Goal: Task Accomplishment & Management: Use online tool/utility

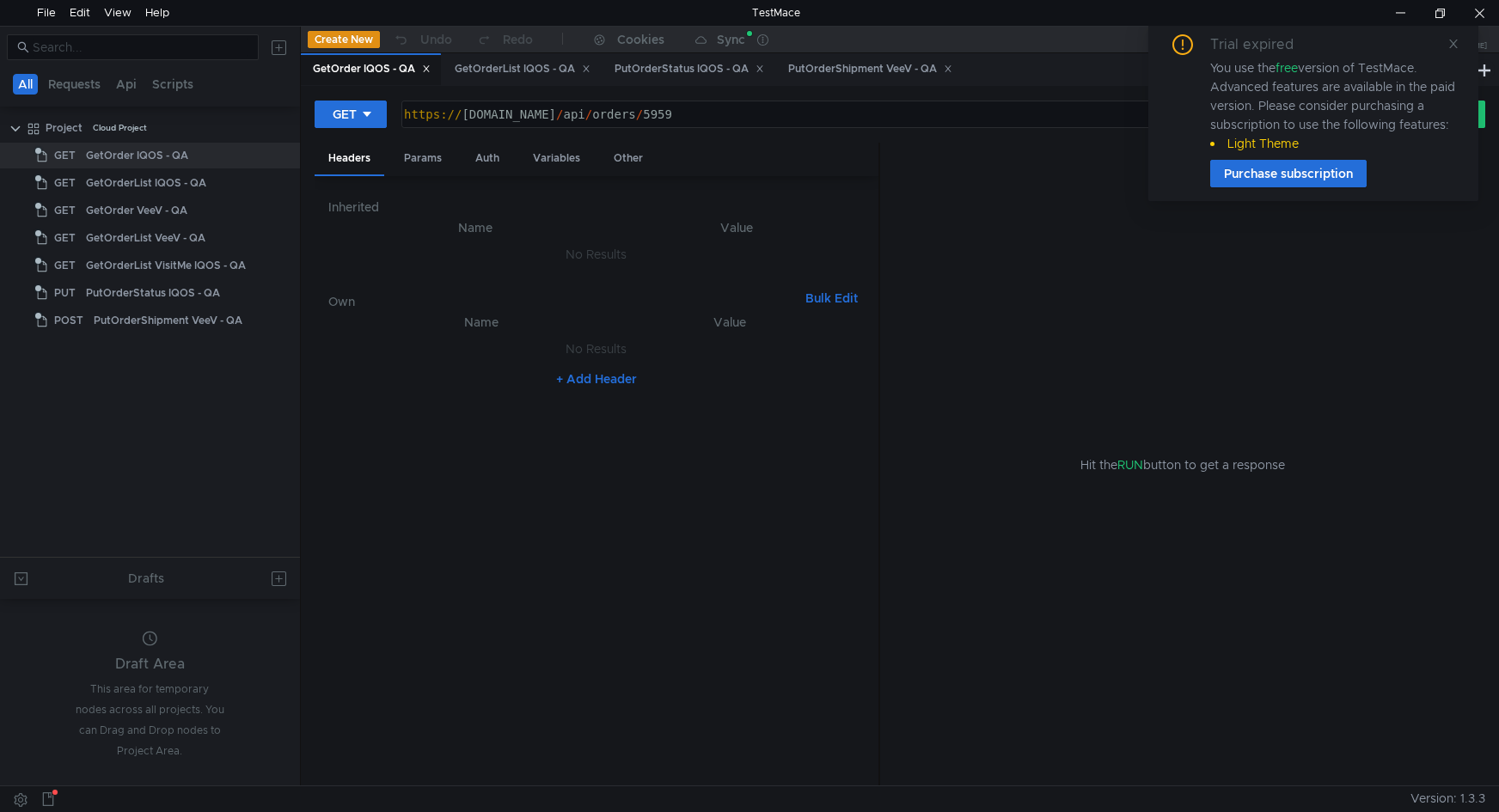
click at [1460, 40] on div "Trial expired You use the free version of TestMace. Advanced features are avail…" at bounding box center [1313, 110] width 330 height 180
click at [1455, 43] on icon at bounding box center [1453, 43] width 8 height 8
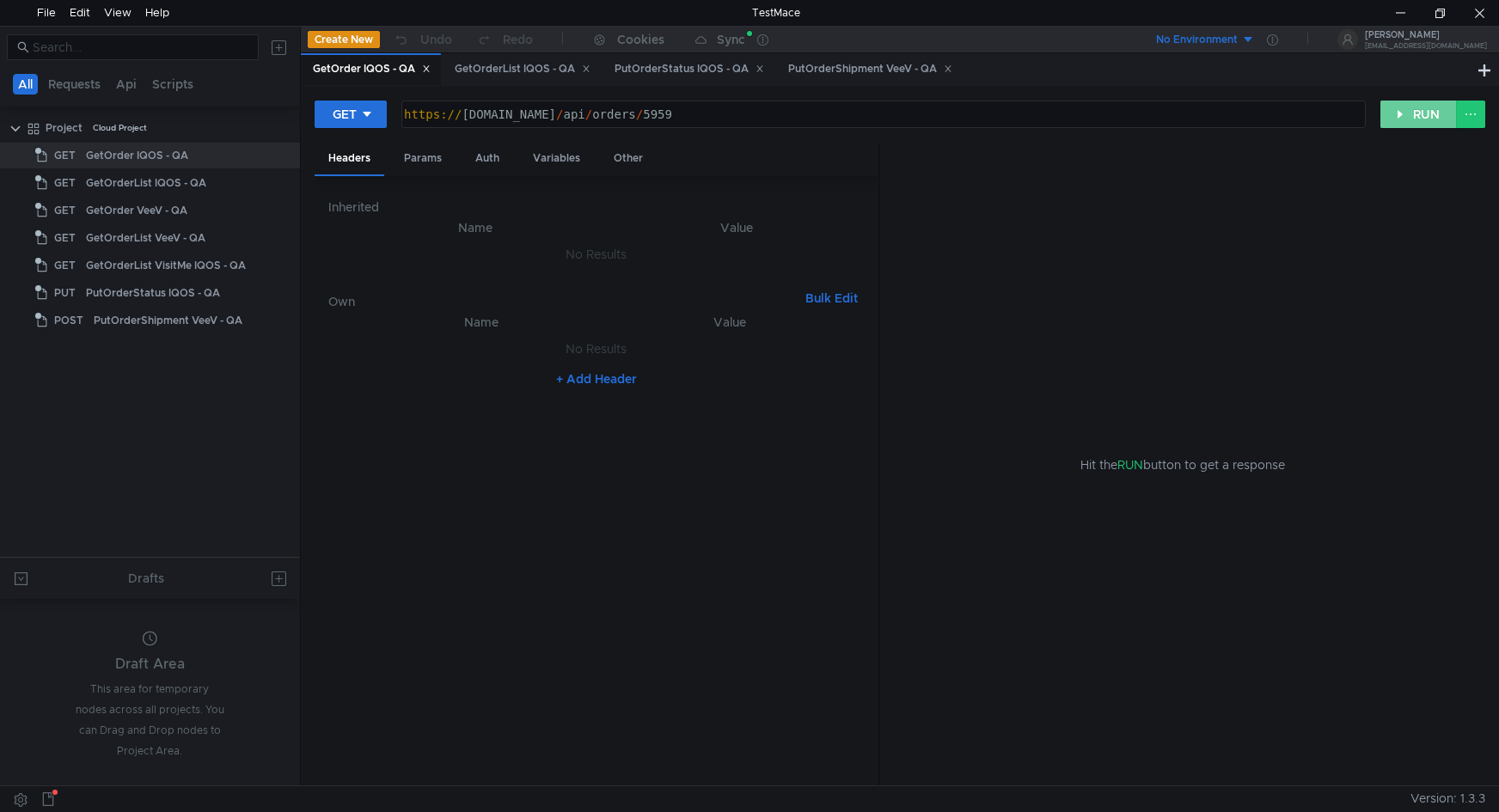
click at [1419, 119] on button "RUN" at bounding box center [1418, 115] width 77 height 28
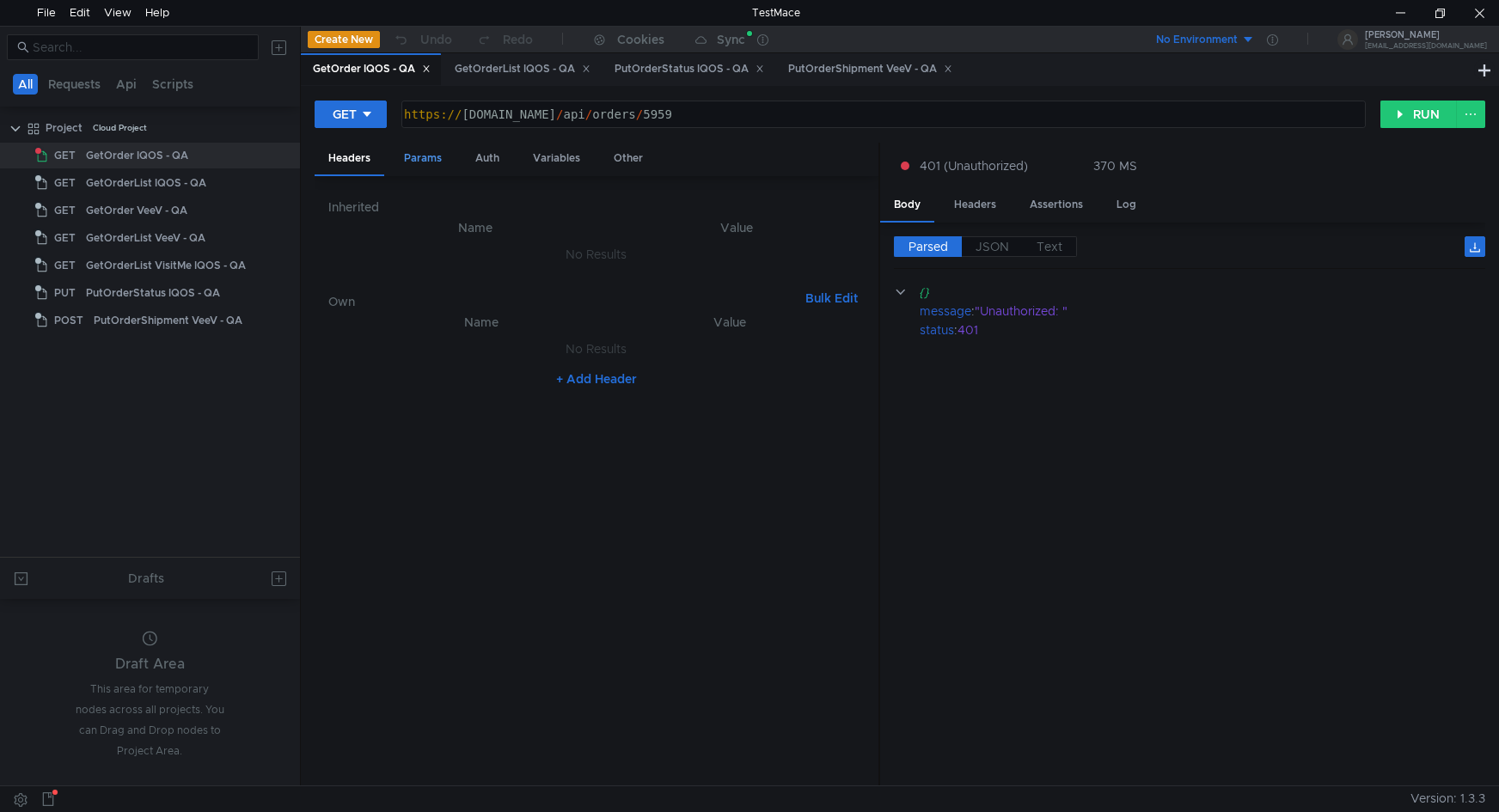
click at [441, 159] on div "Params" at bounding box center [423, 158] width 66 height 31
click at [478, 163] on div "Auth" at bounding box center [488, 158] width 52 height 31
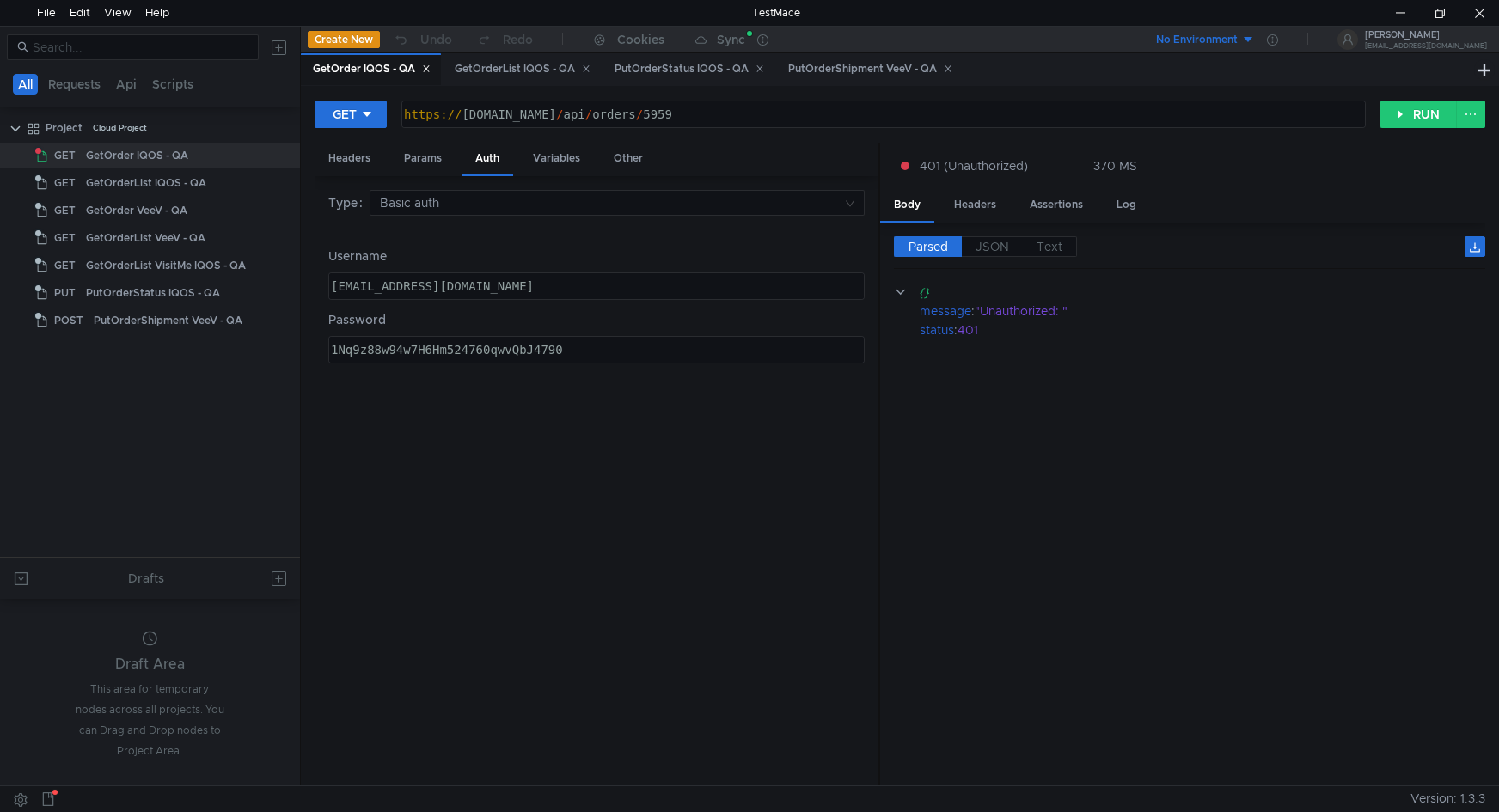
type textarea "[EMAIL_ADDRESS][DOMAIN_NAME]"
drag, startPoint x: 478, startPoint y: 285, endPoint x: 319, endPoint y: 357, distance: 174.5
click at [321, 285] on div "Type Basic auth Username [EMAIL_ADDRESS][DOMAIN_NAME] [EMAIL_ADDRESS][DOMAIN_NA…" at bounding box center [597, 481] width 564 height 610
click at [1024, 412] on cdk-virtual-scroll-viewport "{} message : "Unauthorized: " status : 401" at bounding box center [1189, 528] width 591 height 490
click at [159, 182] on div "GetOrderList IQOS - QA" at bounding box center [146, 183] width 120 height 26
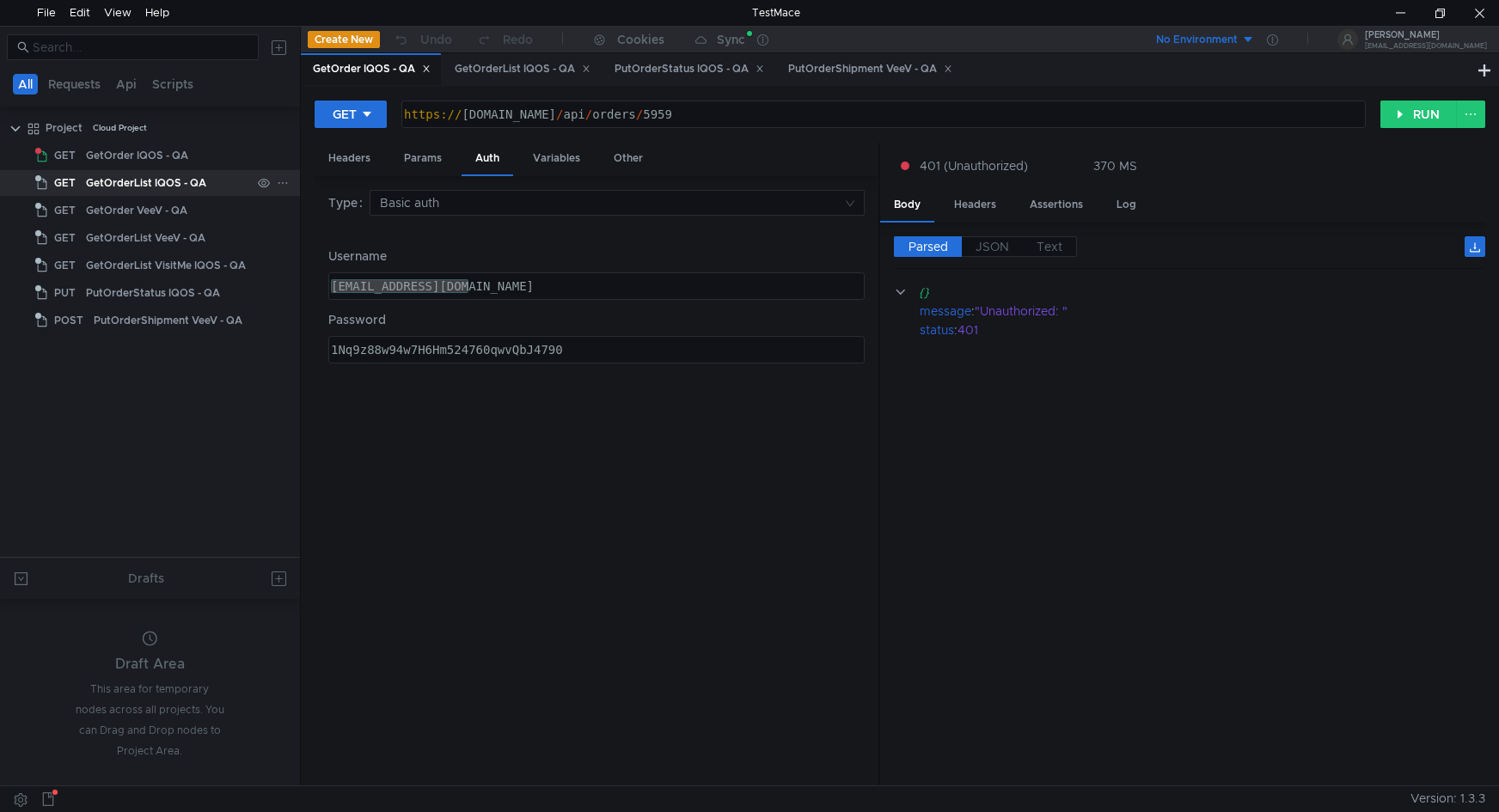
click at [159, 182] on div "GetOrderList IQOS - QA" at bounding box center [146, 183] width 120 height 26
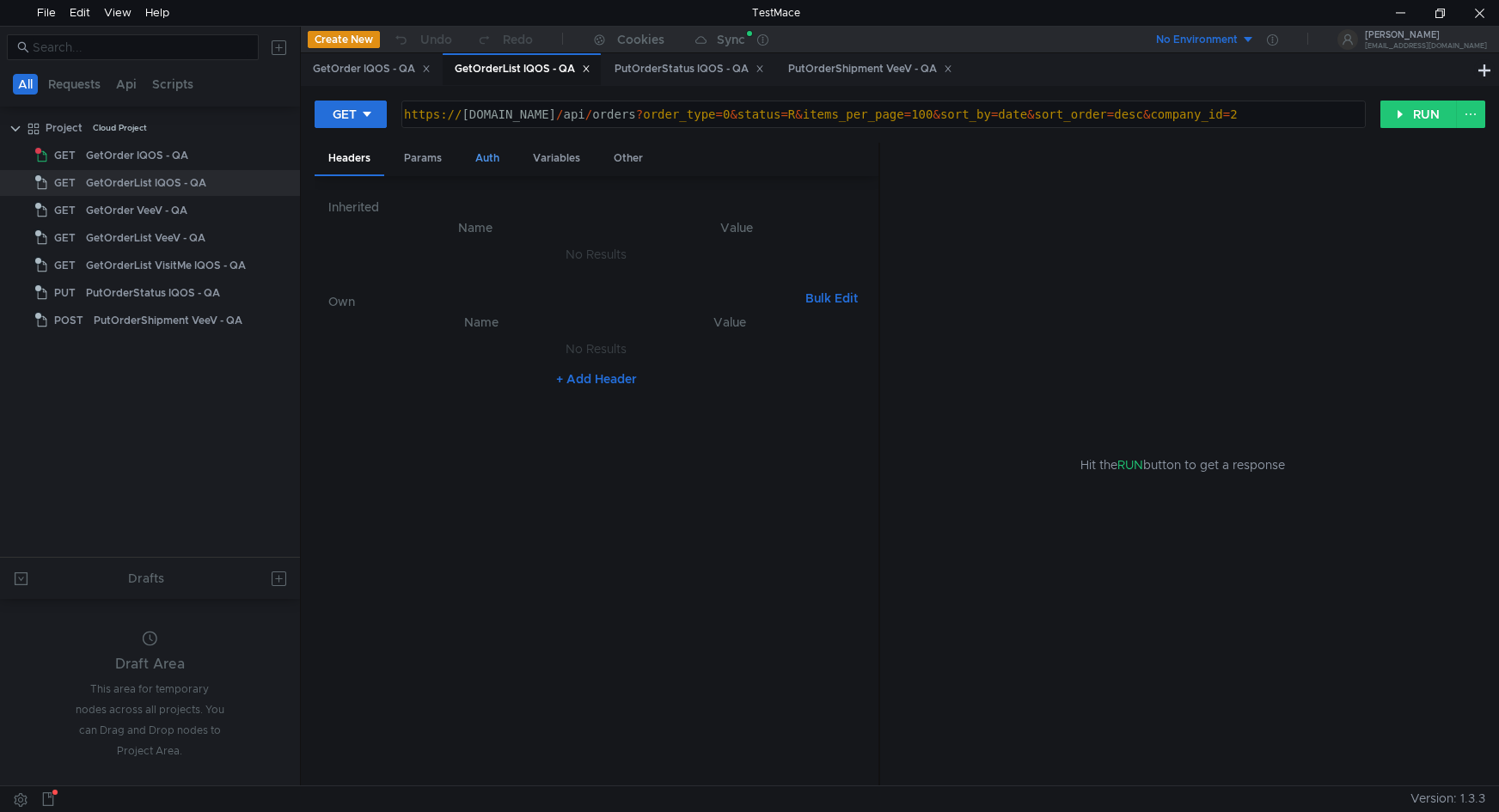
click at [473, 160] on div "Auth" at bounding box center [488, 158] width 52 height 31
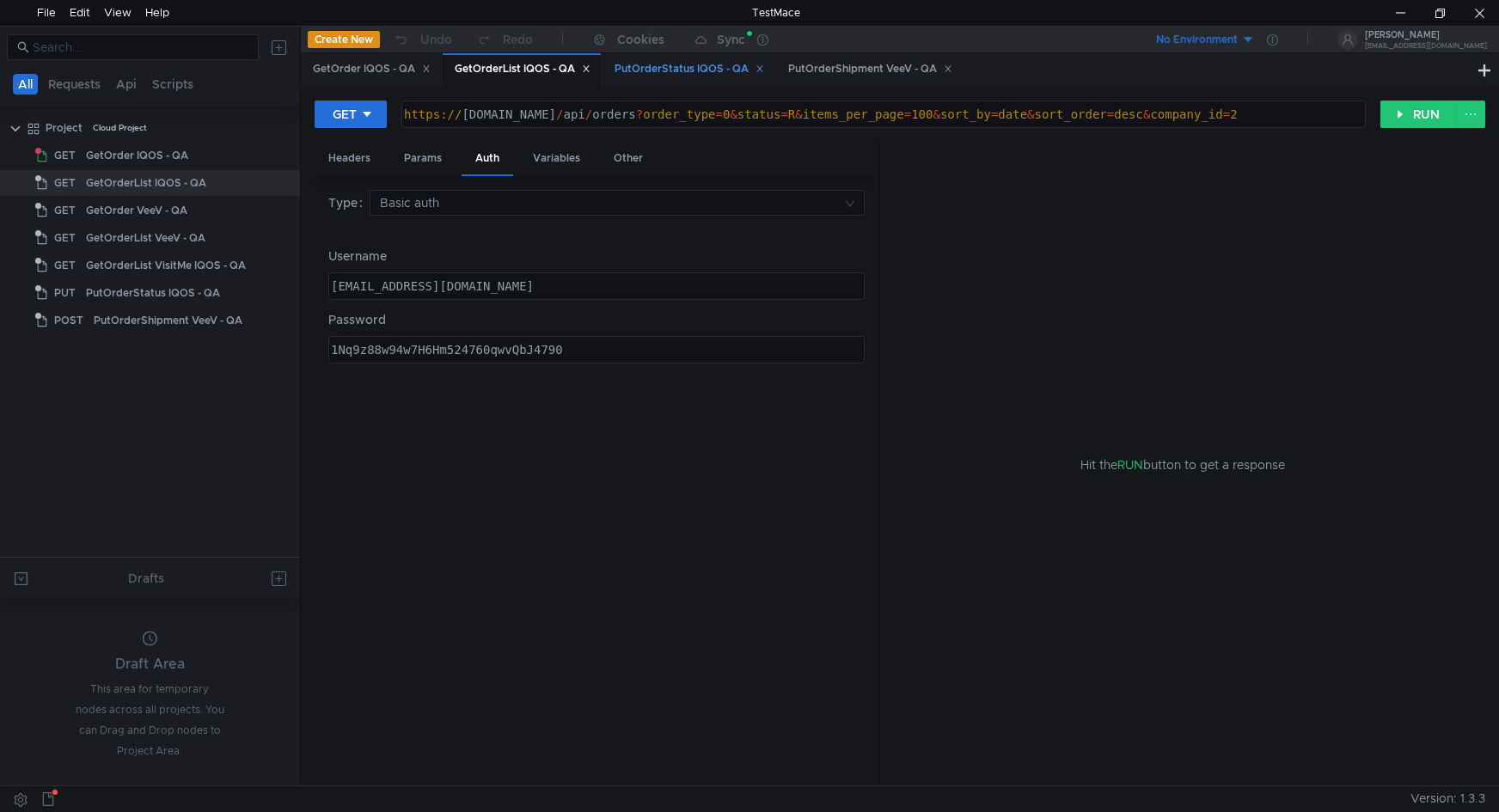
click at [664, 61] on div "PutOrderStatus IQOS - QA" at bounding box center [689, 69] width 150 height 18
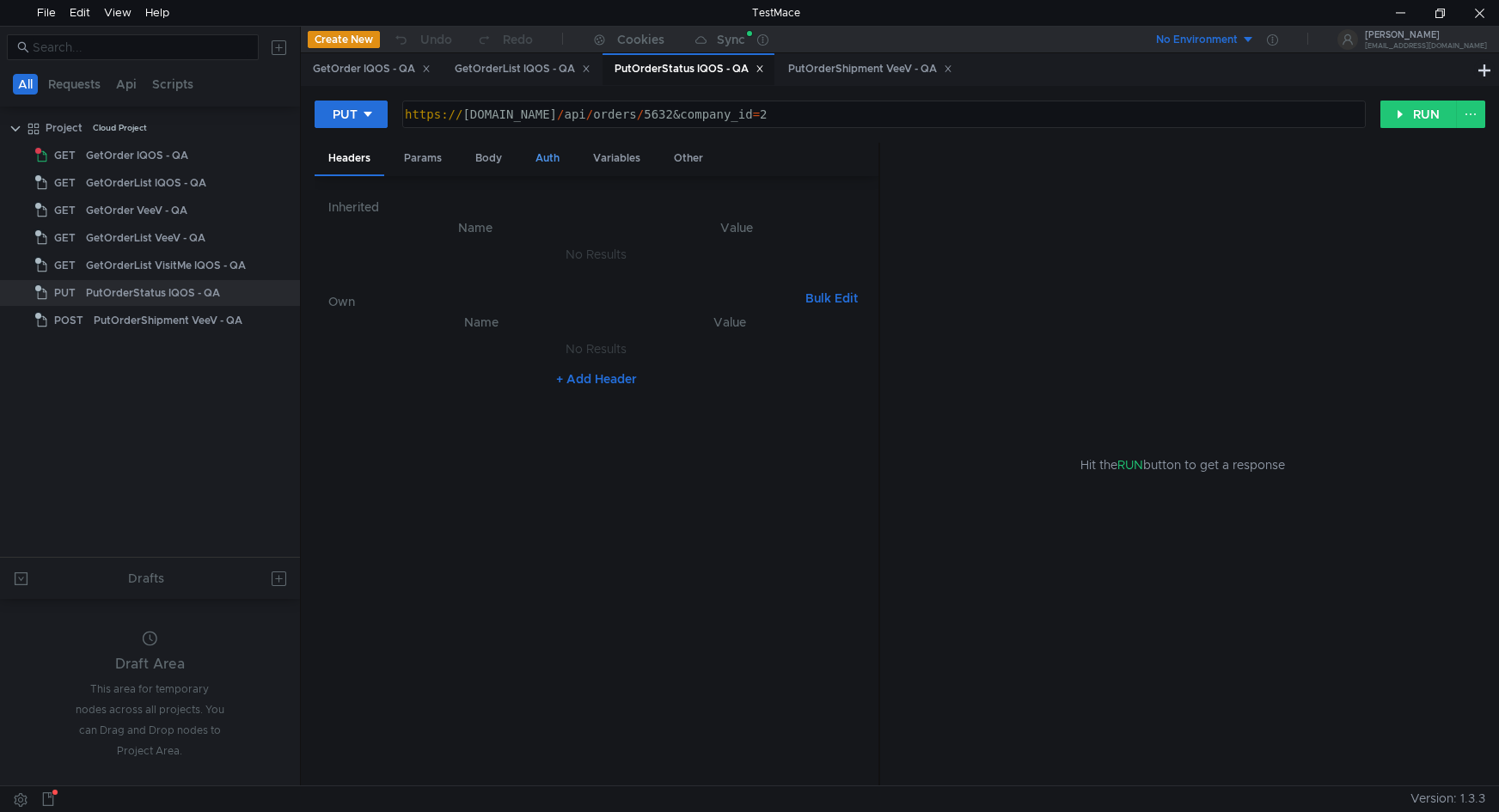
click at [526, 156] on div "Auth" at bounding box center [548, 158] width 52 height 31
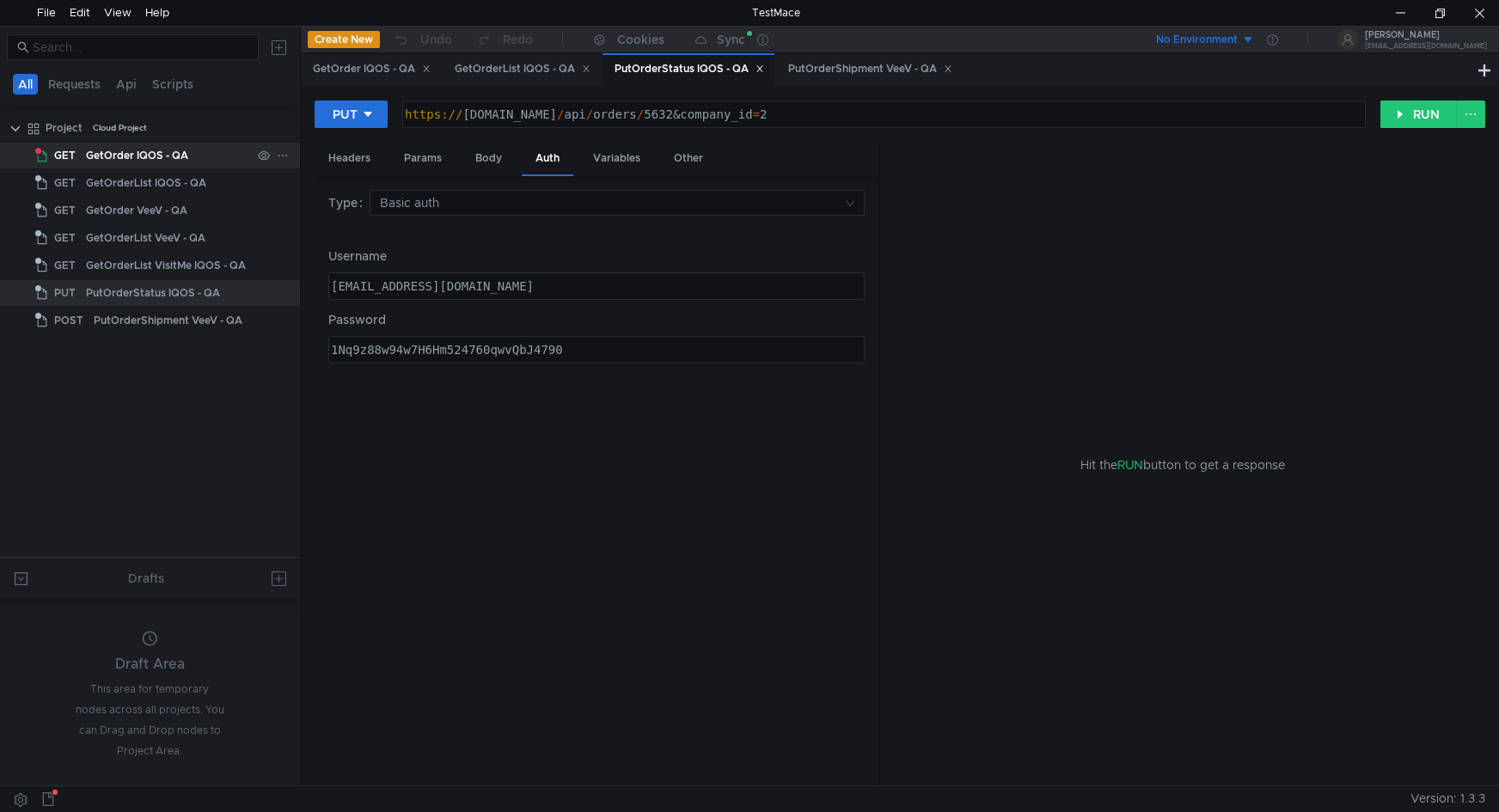
click at [93, 157] on div "GetOrder IQOS - QA" at bounding box center [137, 155] width 103 height 26
click at [154, 153] on div "GetOrder IQOS - QA" at bounding box center [137, 155] width 103 height 26
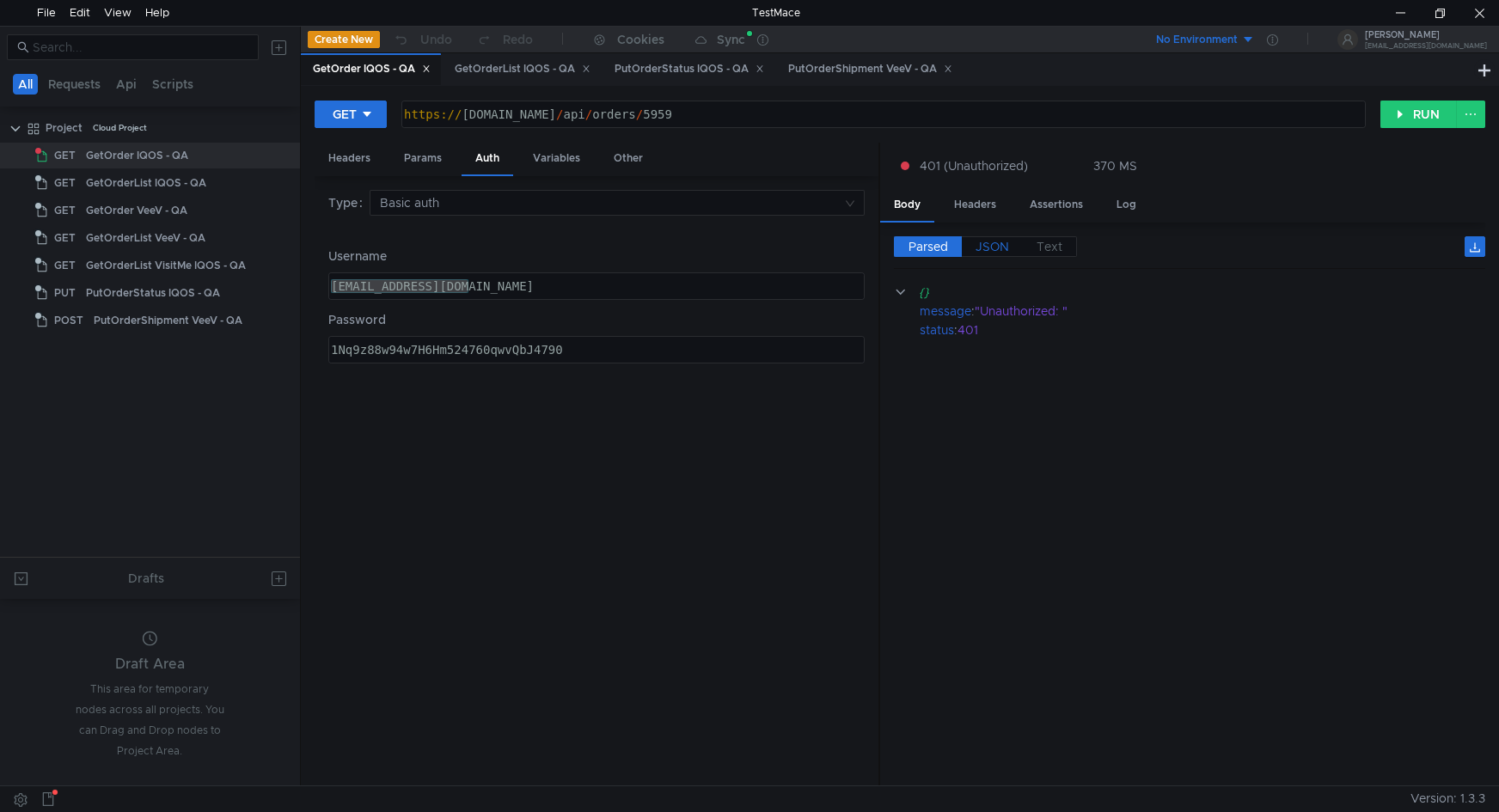
click at [999, 248] on span "JSON" at bounding box center [992, 246] width 33 height 16
type textarea "}"
click at [1094, 448] on div "{ "message" : "Unauthorized: " , "status" : 401 }" at bounding box center [1189, 541] width 591 height 517
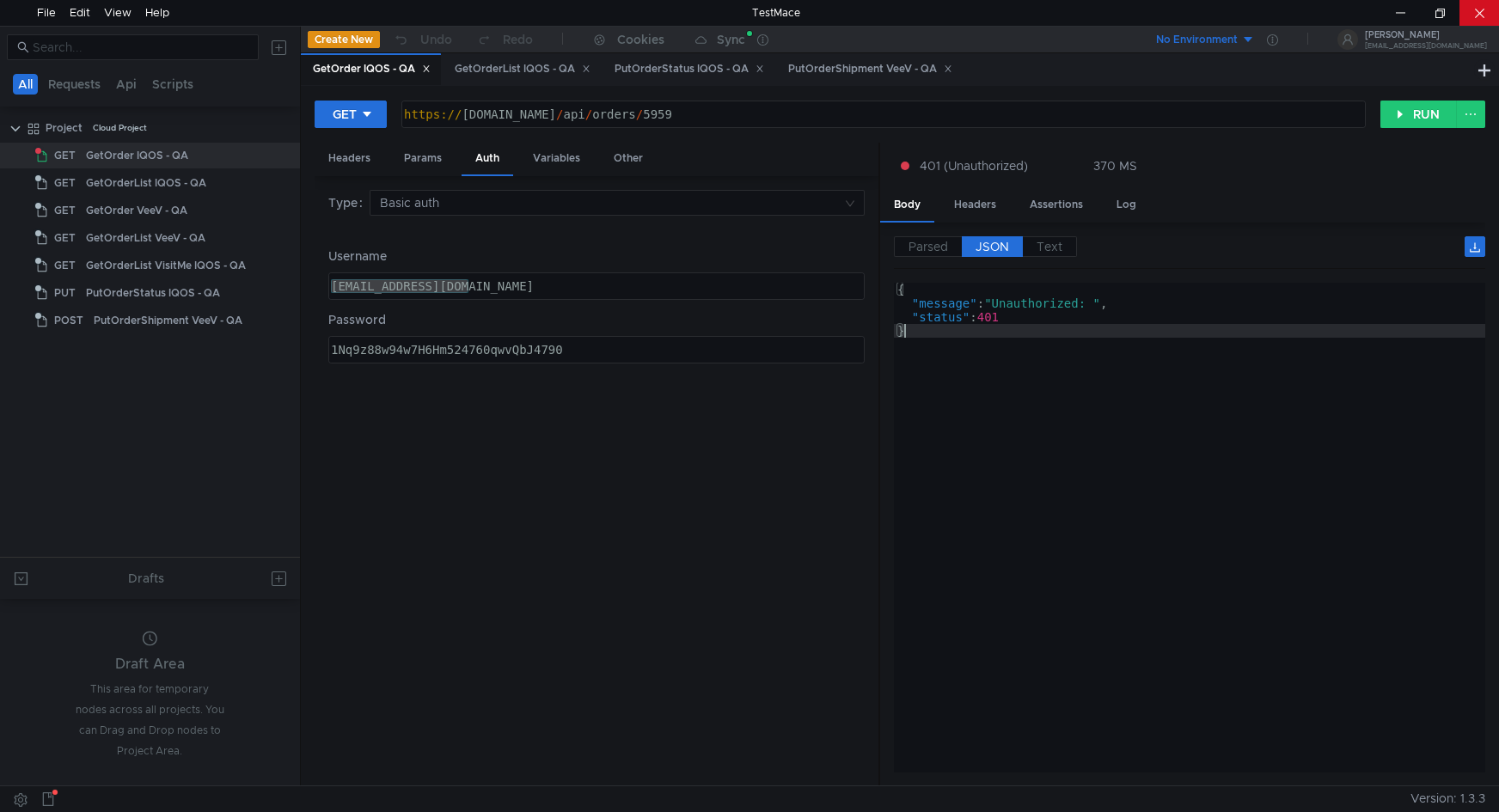
click at [1484, 8] on div at bounding box center [1480, 13] width 40 height 26
